Goal: Obtain resource: Download file/media

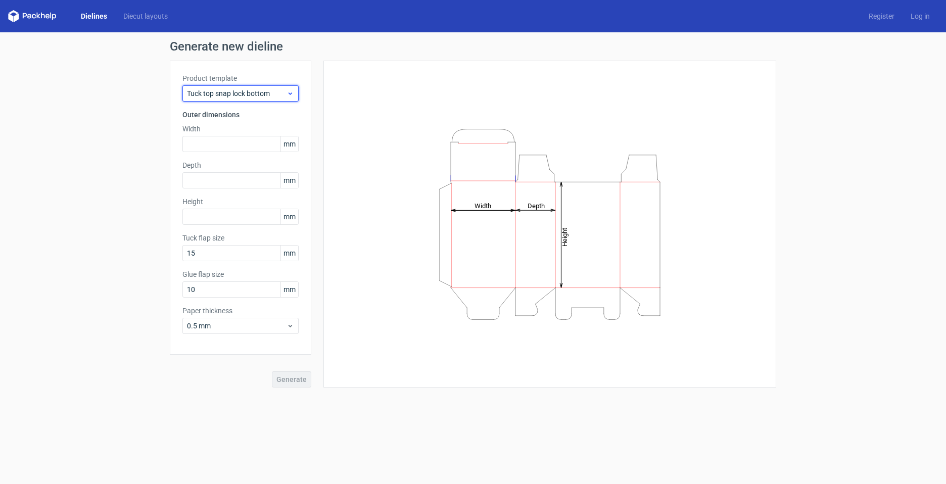
click at [275, 99] on div "Tuck top snap lock bottom" at bounding box center [240, 93] width 116 height 16
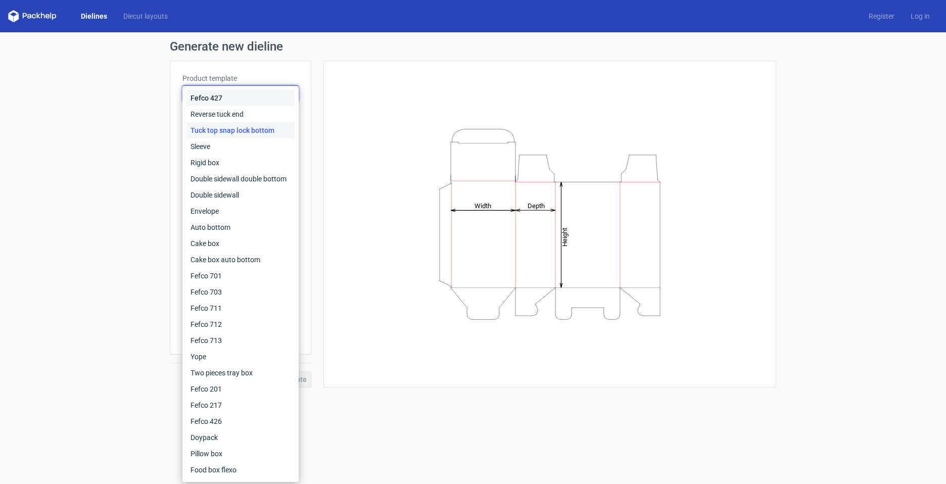
click at [252, 106] on div "Fefco 427" at bounding box center [240, 98] width 108 height 16
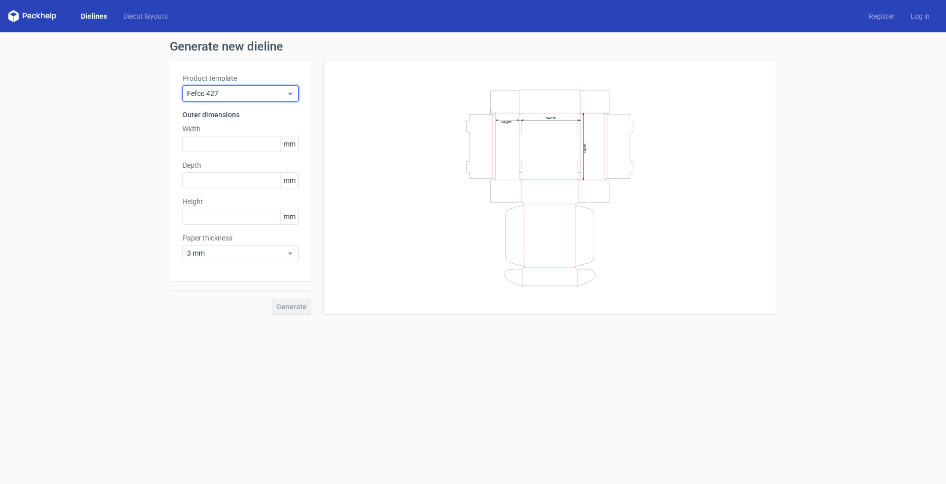
click at [270, 98] on span "Fefco 427" at bounding box center [237, 93] width 100 height 10
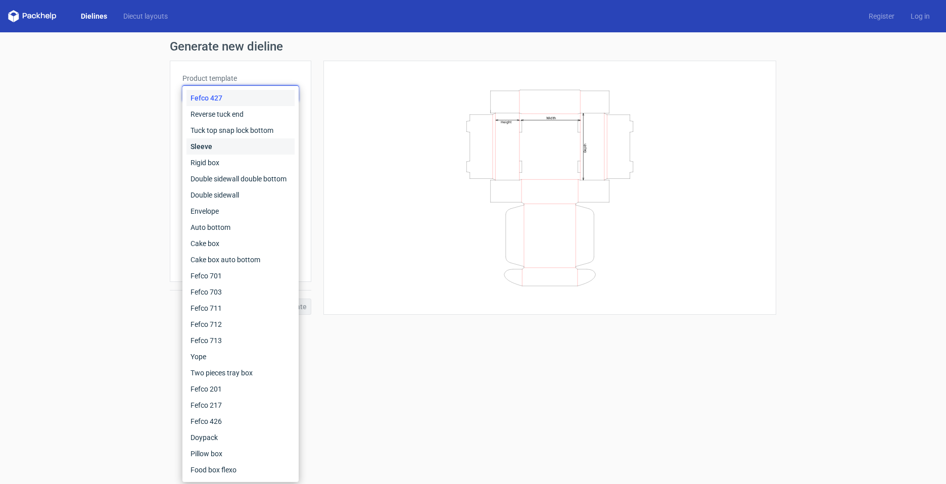
click at [239, 141] on div "Sleeve" at bounding box center [240, 146] width 108 height 16
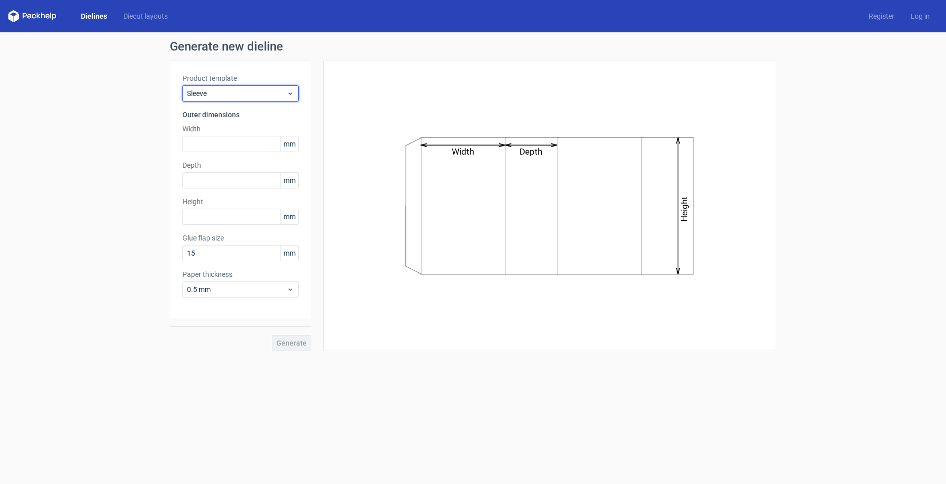
click at [267, 100] on div "Sleeve" at bounding box center [240, 93] width 116 height 16
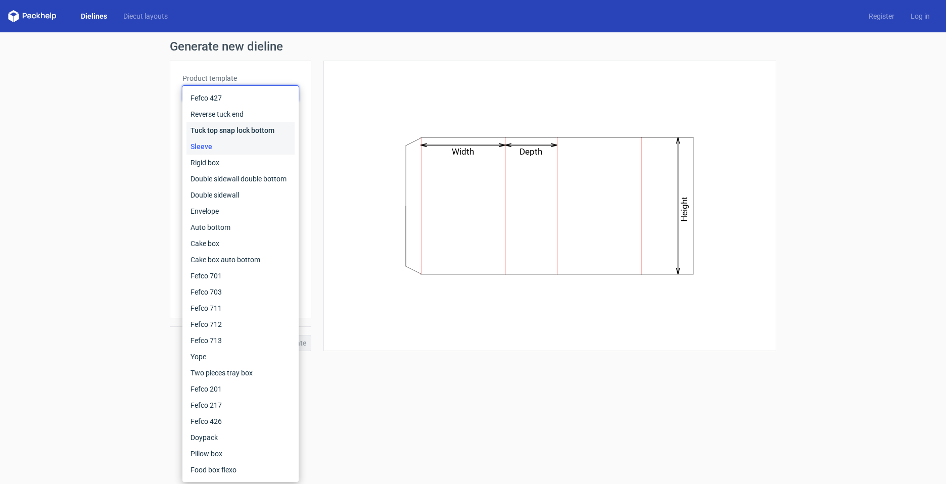
click at [239, 127] on div "Tuck top snap lock bottom" at bounding box center [240, 130] width 108 height 16
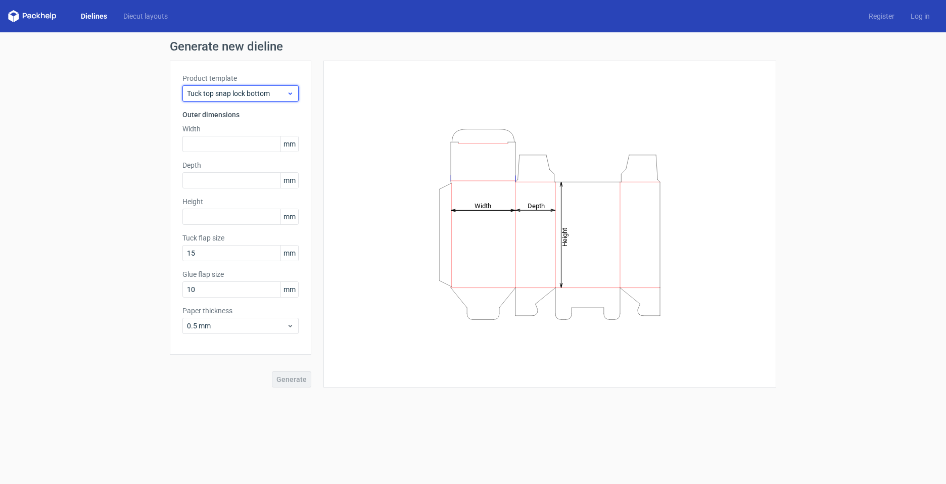
click at [268, 98] on span "Tuck top snap lock bottom" at bounding box center [237, 93] width 100 height 10
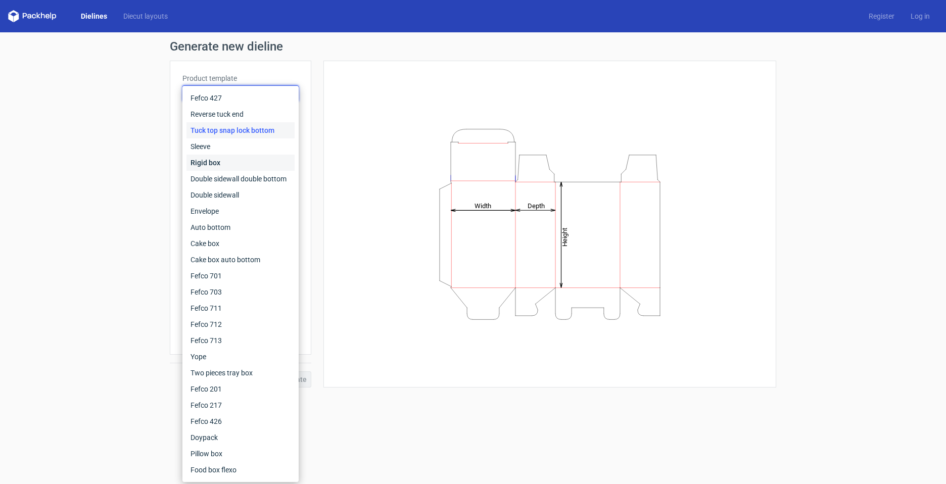
click at [248, 163] on div "Rigid box" at bounding box center [240, 163] width 108 height 16
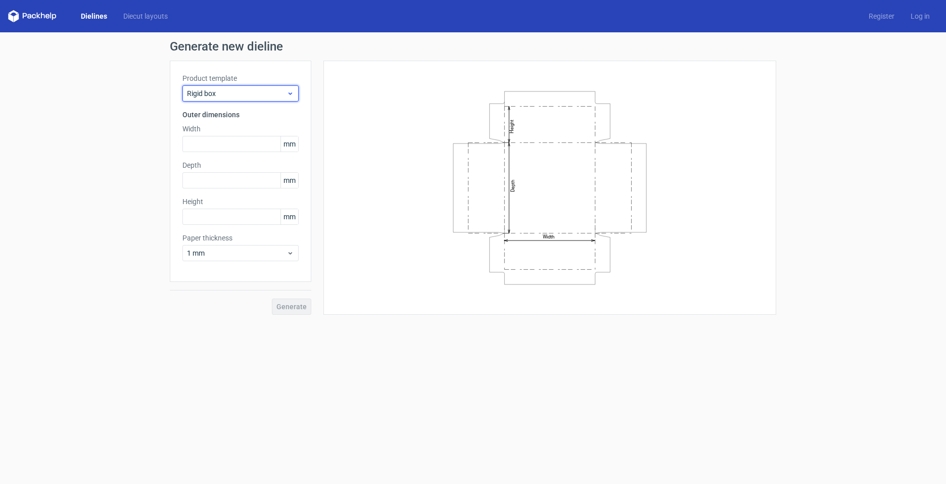
click at [268, 95] on span "Rigid box" at bounding box center [237, 93] width 100 height 10
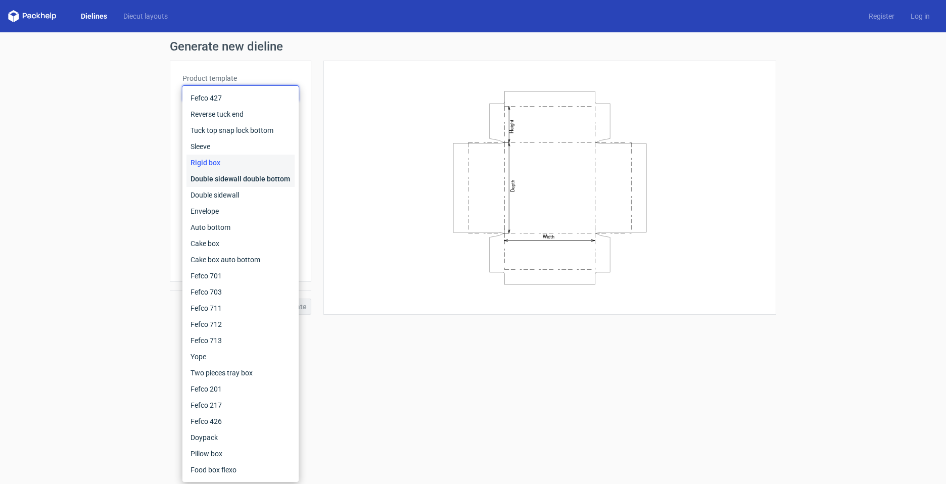
click at [243, 175] on div "Double sidewall double bottom" at bounding box center [240, 179] width 108 height 16
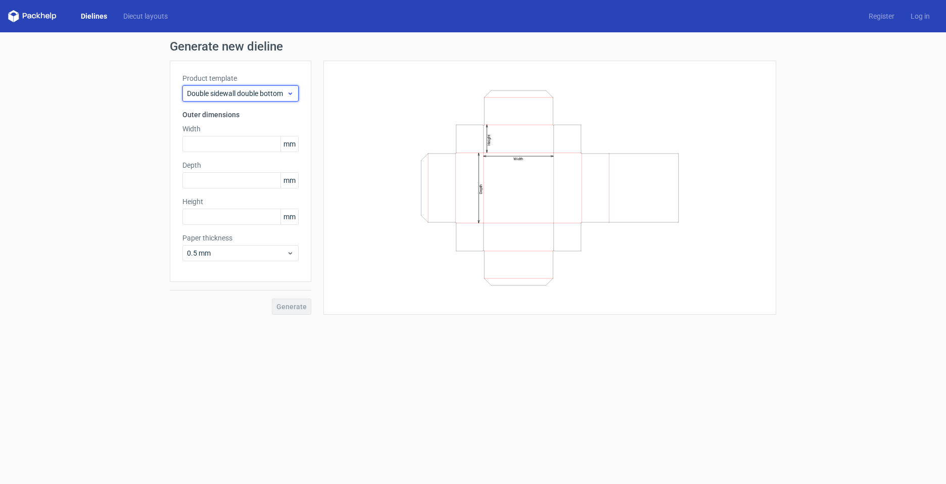
click at [280, 93] on span "Double sidewall double bottom" at bounding box center [237, 93] width 100 height 10
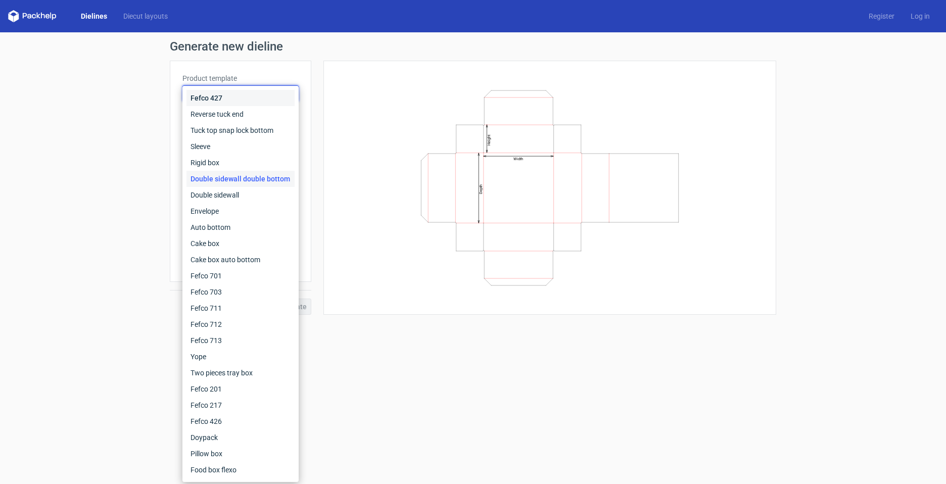
click at [240, 99] on div "Fefco 427" at bounding box center [240, 98] width 108 height 16
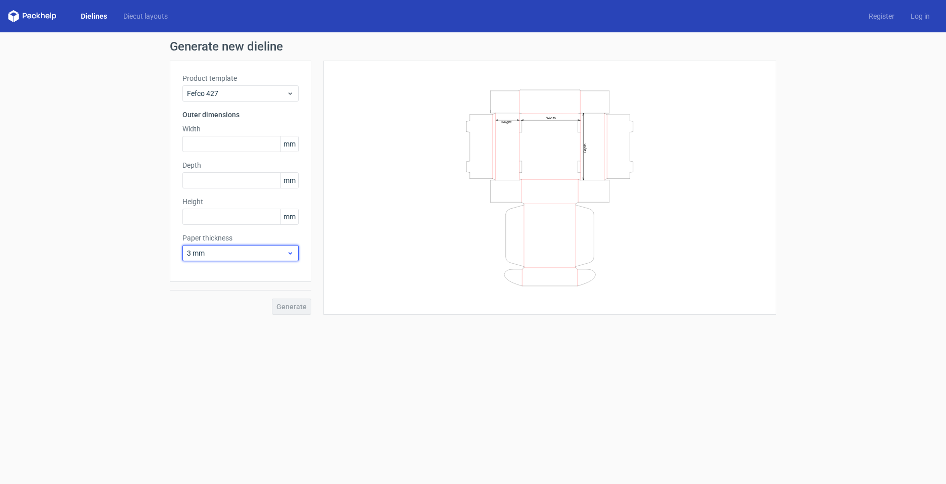
click at [279, 251] on span "3 mm" at bounding box center [237, 253] width 100 height 10
click at [229, 325] on div "1.5 mm" at bounding box center [240, 324] width 108 height 16
click at [253, 148] on input "text" at bounding box center [240, 144] width 116 height 16
type input "1000"
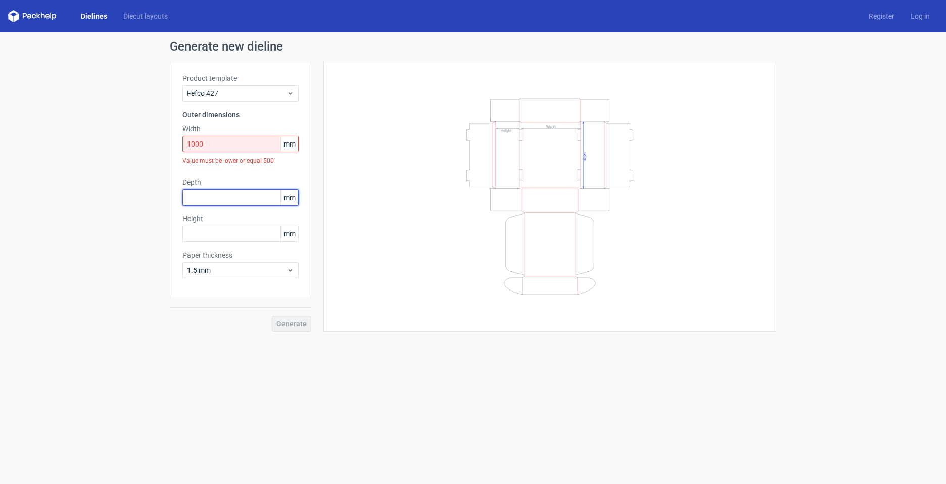
click at [256, 183] on div "Depth mm" at bounding box center [240, 191] width 116 height 28
type input "100"
click at [215, 142] on input "1000" at bounding box center [240, 144] width 116 height 16
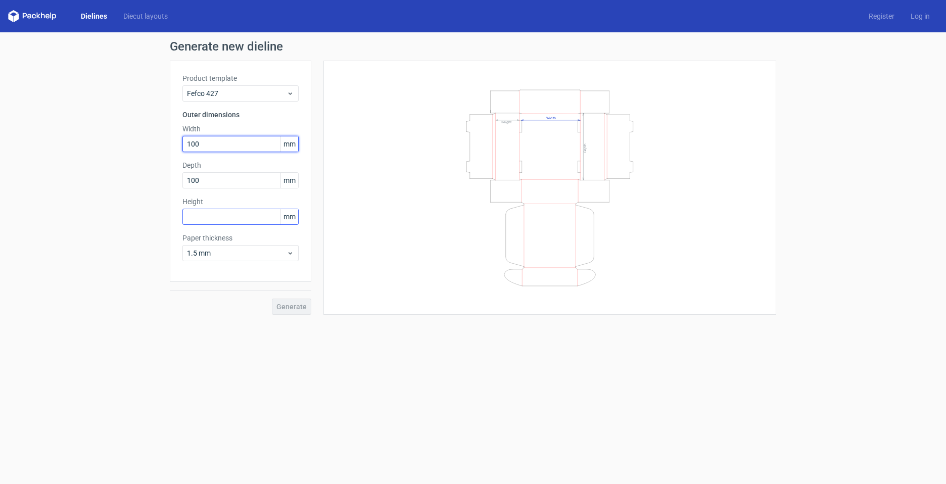
type input "100"
click at [245, 222] on input "text" at bounding box center [240, 217] width 116 height 16
type input "100"
click at [300, 308] on span "Generate" at bounding box center [291, 306] width 30 height 7
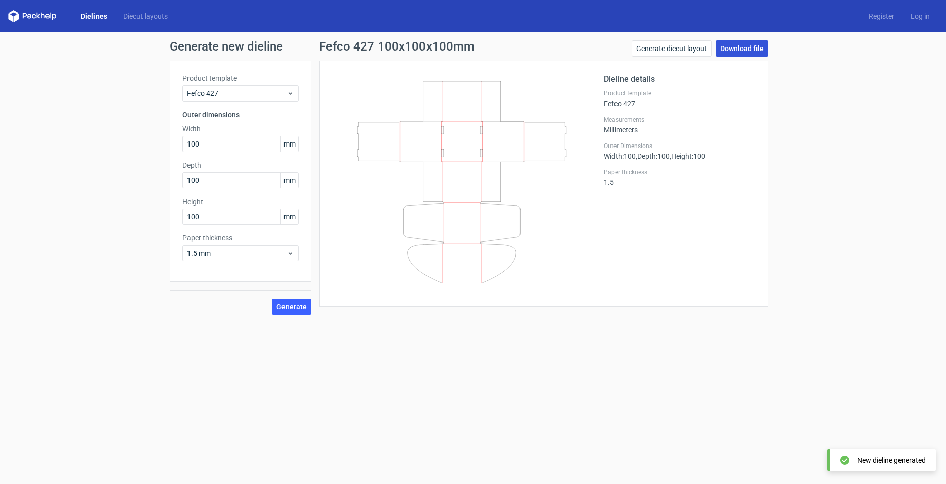
click at [731, 51] on link "Download file" at bounding box center [741, 48] width 53 height 16
drag, startPoint x: 817, startPoint y: 196, endPoint x: 808, endPoint y: 122, distance: 74.3
click at [817, 196] on div "Generate new dieline Product template Fefco 427 Outer dimensions Width 100 mm D…" at bounding box center [473, 177] width 946 height 291
